Goal: Task Accomplishment & Management: Use online tool/utility

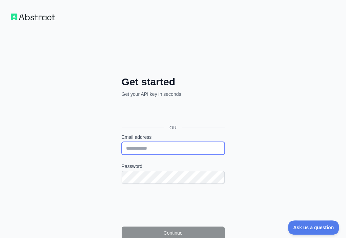
click at [122, 142] on input "Email address" at bounding box center [173, 148] width 103 height 13
paste input "**********"
type input "**********"
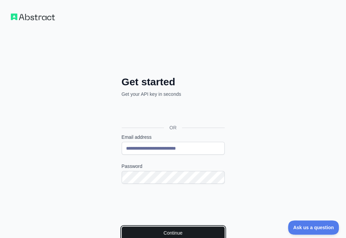
click at [125, 227] on button "Continue" at bounding box center [173, 233] width 103 height 13
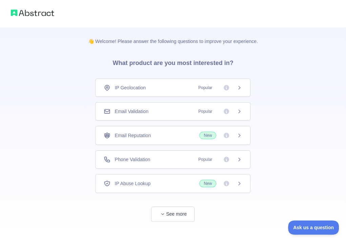
click at [181, 110] on div "Email Validation Popular" at bounding box center [173, 111] width 138 height 7
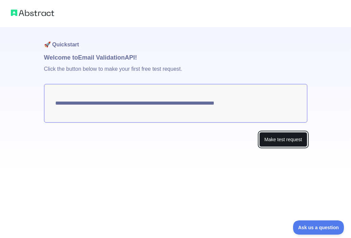
click at [272, 141] on button "Make test request" at bounding box center [283, 139] width 48 height 15
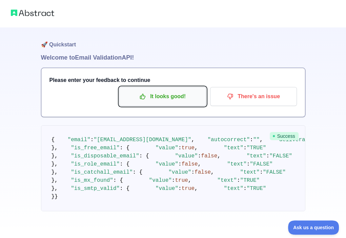
click at [169, 100] on p "It looks good!" at bounding box center [162, 97] width 77 height 12
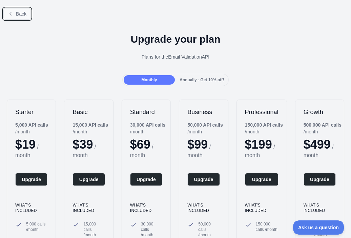
click at [17, 13] on span "Back" at bounding box center [21, 13] width 11 height 5
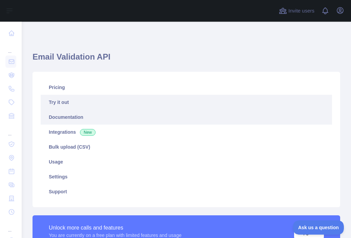
scroll to position [136, 0]
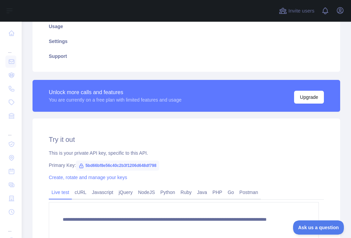
click at [142, 165] on span "5bd66bf8e56c40c2b3f1206d648df798" at bounding box center [117, 166] width 83 height 10
copy span "5bd66bf8e56c40c2b3f1206d648df798"
